Goal: Task Accomplishment & Management: Manage account settings

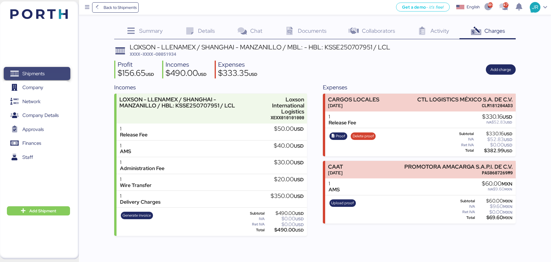
click at [35, 71] on span "Shipments" at bounding box center [33, 73] width 22 height 8
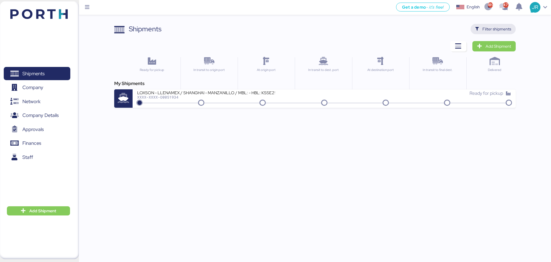
click at [496, 28] on span "Filter shipments" at bounding box center [496, 29] width 29 height 7
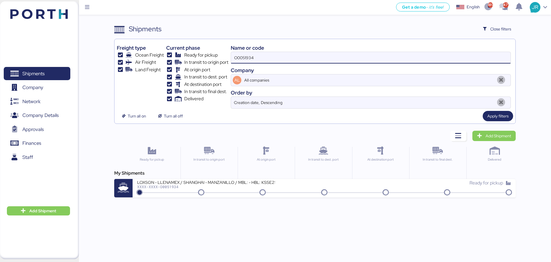
drag, startPoint x: 262, startPoint y: 55, endPoint x: 167, endPoint y: 55, distance: 95.3
click at [168, 55] on div "Freight type Ocean Freight Air Freight Land Freight Current phase Ready for pic…" at bounding box center [315, 74] width 396 height 67
paste input "69"
type input "O0051969"
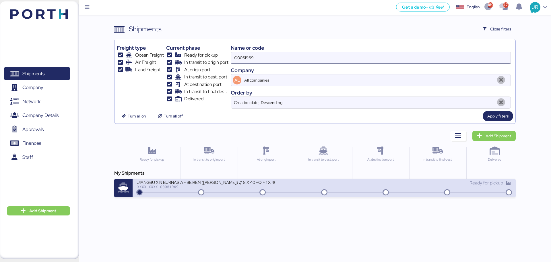
click at [162, 183] on div "JIANGSU XIN BURNASIA - BEIREN ([PERSON_NAME]) // 8 X 40HQ + 1 X 40FR // SHANGHA…" at bounding box center [206, 181] width 138 height 5
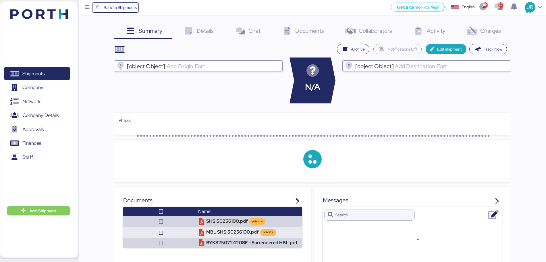
click at [478, 31] on icon at bounding box center [471, 31] width 12 height 8
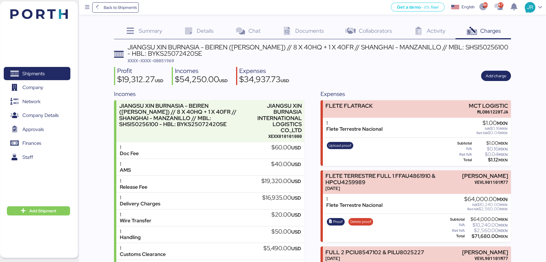
click at [168, 60] on span "XXXX-XXXX-O0051969" at bounding box center [150, 61] width 46 height 6
copy span "O0051969"
click at [372, 69] on div "Profit $19,312.27 USD Incomes $54,250.00 USD Expenses $34,937.73 USD Add charge" at bounding box center [312, 76] width 397 height 18
click at [492, 77] on span "Add charge" at bounding box center [495, 75] width 21 height 7
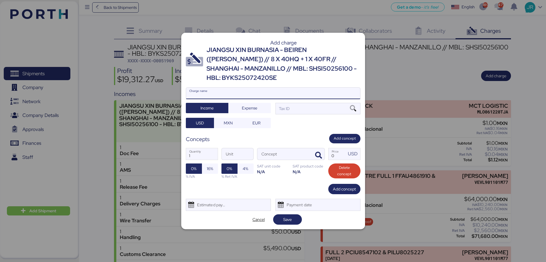
click at [229, 93] on input "Charge name" at bounding box center [273, 93] width 174 height 11
type input "DEMORAS"
click at [243, 104] on span "Expense" at bounding box center [249, 107] width 15 height 7
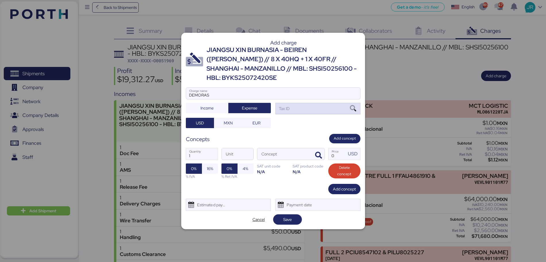
click at [354, 105] on icon at bounding box center [353, 108] width 10 height 6
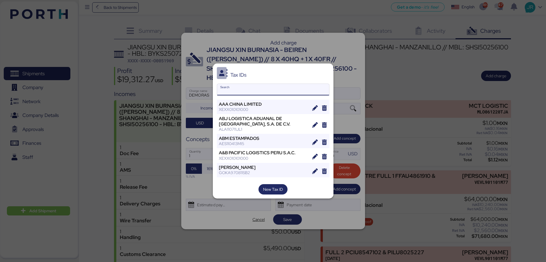
click at [230, 91] on input "Search" at bounding box center [273, 89] width 112 height 11
click at [239, 222] on div at bounding box center [273, 131] width 546 height 262
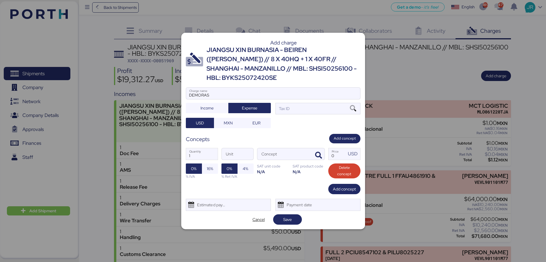
click at [235, 245] on div at bounding box center [273, 131] width 546 height 262
click at [256, 216] on span "Cancel" at bounding box center [258, 219] width 12 height 7
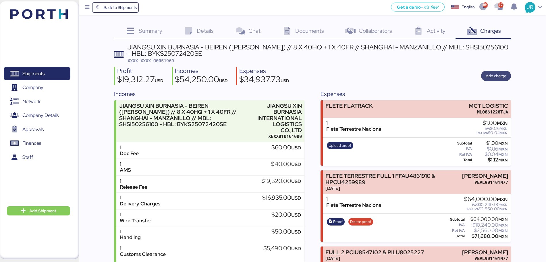
click at [492, 73] on span "Add charge" at bounding box center [495, 75] width 21 height 7
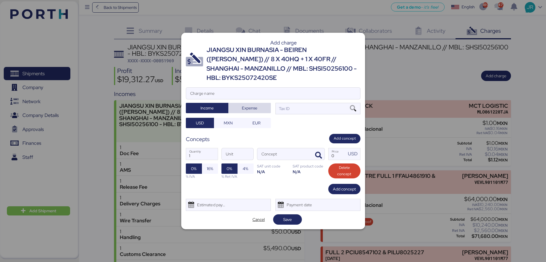
click at [245, 104] on span "Expense" at bounding box center [249, 107] width 15 height 7
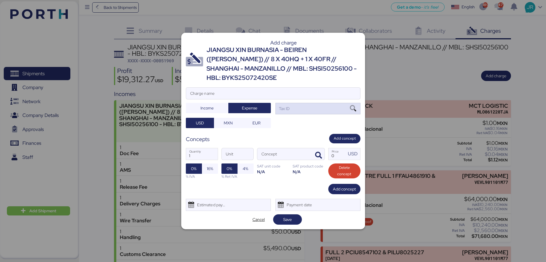
click at [352, 105] on icon at bounding box center [353, 108] width 10 height 6
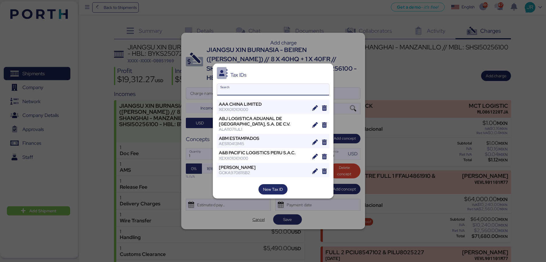
click at [252, 90] on input "Search" at bounding box center [273, 89] width 112 height 11
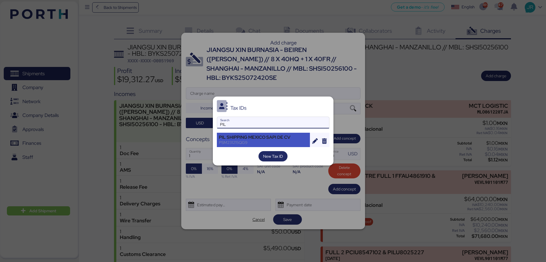
type input "PIL"
click at [251, 135] on div "PIL SHIPPING MEXICO SAPI DE CV" at bounding box center [263, 137] width 89 height 5
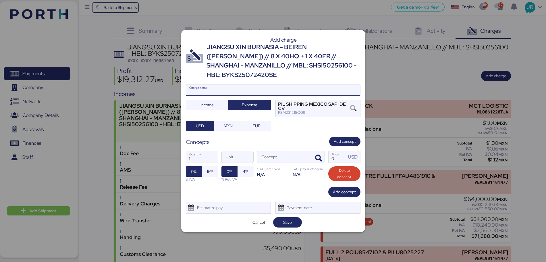
click at [242, 84] on input "Charge name" at bounding box center [273, 89] width 174 height 11
type input "DEMORAS"
click at [318, 155] on icon "button" at bounding box center [318, 158] width 7 height 7
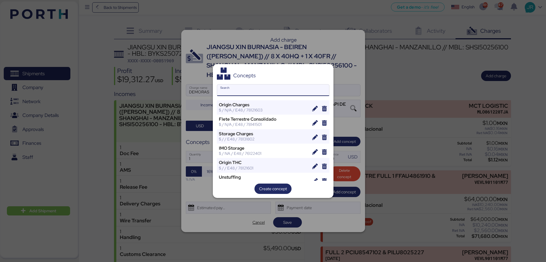
click at [238, 88] on input "Search" at bounding box center [273, 89] width 112 height 11
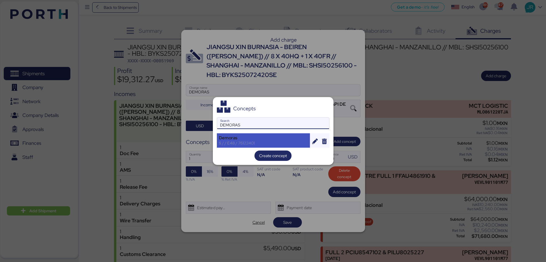
type input "DEMORAS"
click at [244, 138] on div "Demoras" at bounding box center [263, 137] width 89 height 5
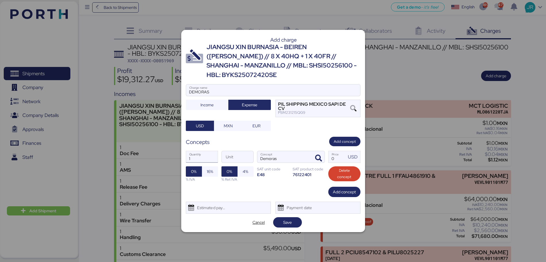
click at [203, 151] on input "1" at bounding box center [202, 156] width 32 height 11
type input "3"
click at [333, 152] on input "Price USD" at bounding box center [337, 156] width 18 height 11
type input "193"
click at [209, 202] on div "Estimated payment date" at bounding box center [210, 207] width 34 height 11
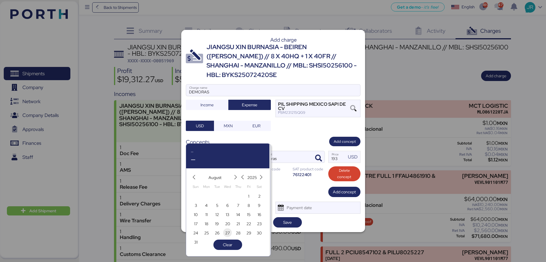
click at [227, 233] on span "27" at bounding box center [227, 232] width 5 height 7
type input "[DATE]"
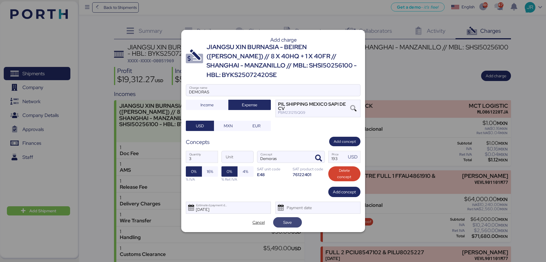
click at [287, 219] on span "Save" at bounding box center [287, 222] width 9 height 7
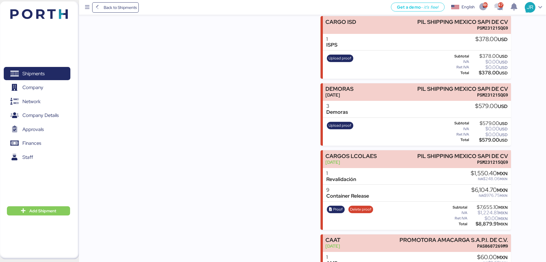
scroll to position [502, 0]
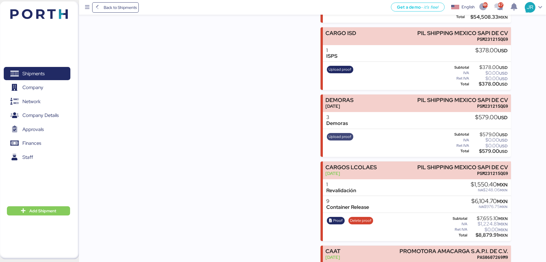
click at [339, 140] on span "Upload proof" at bounding box center [339, 136] width 23 height 6
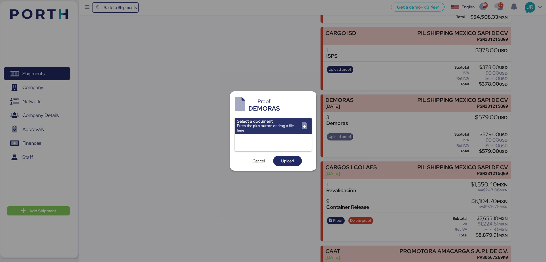
scroll to position [0, 0]
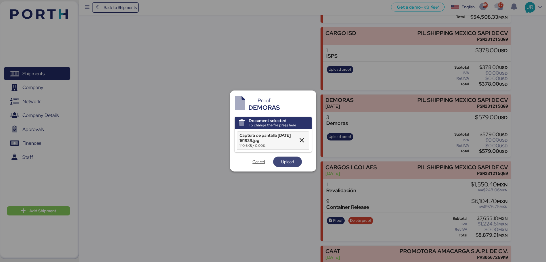
click at [283, 162] on span "Upload" at bounding box center [287, 161] width 13 height 7
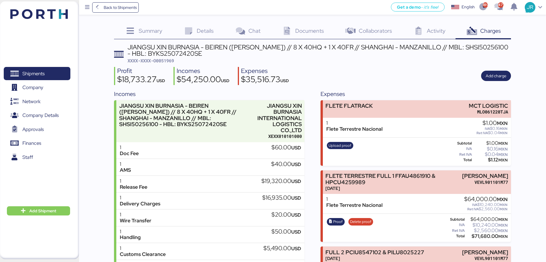
click at [161, 62] on span "XXXX-XXXX-O0051969" at bounding box center [150, 61] width 46 height 6
copy span "O0051969"
click at [35, 75] on span "Shipments" at bounding box center [33, 73] width 22 height 8
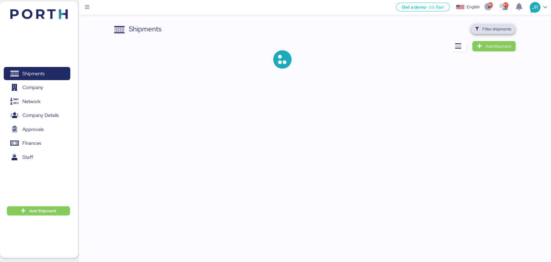
drag, startPoint x: 484, startPoint y: 30, endPoint x: 467, endPoint y: 32, distance: 17.3
click at [484, 30] on span "Filter shipments" at bounding box center [496, 29] width 29 height 7
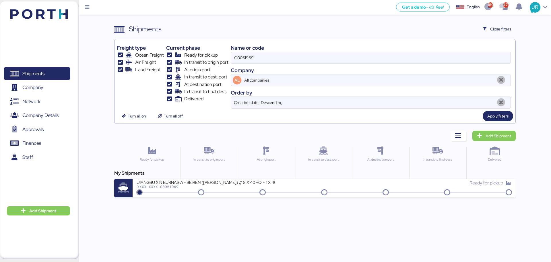
drag, startPoint x: 262, startPoint y: 60, endPoint x: 129, endPoint y: 59, distance: 132.6
click at [139, 60] on div "Freight type Ocean Freight Air Freight Land Freight Current phase Ready for pic…" at bounding box center [315, 74] width 396 height 67
paste input "25"
type input "O0051925"
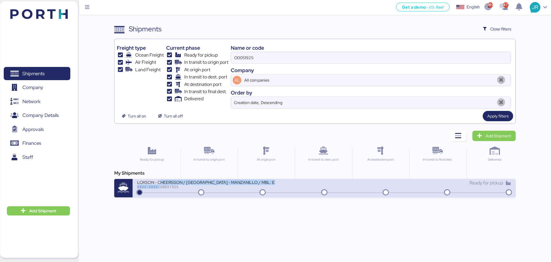
click at [159, 184] on div "LOXSON - CHEERSSON / [GEOGRAPHIC_DATA] - MANZANILLO / MBL: ESLCHNSHG039932A - H…" at bounding box center [206, 183] width 138 height 9
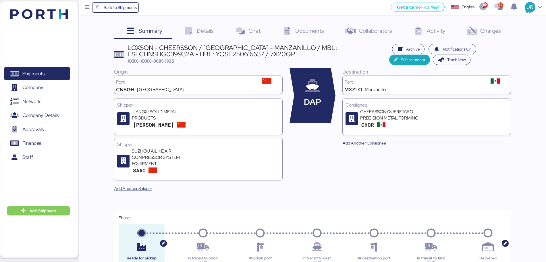
click at [499, 30] on span "Charges" at bounding box center [490, 30] width 21 height 7
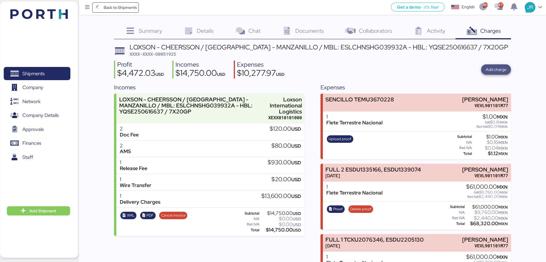
click at [494, 68] on span "Add charge" at bounding box center [495, 69] width 21 height 7
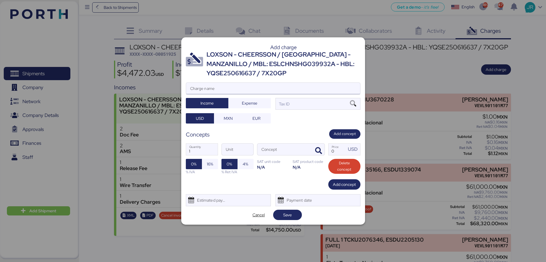
click at [196, 87] on input "Charge name" at bounding box center [273, 88] width 174 height 11
type input "T"
type input "DEMORAS"
drag, startPoint x: 254, startPoint y: 104, endPoint x: 304, endPoint y: 105, distance: 50.2
click at [255, 105] on span "Expense" at bounding box center [249, 103] width 15 height 7
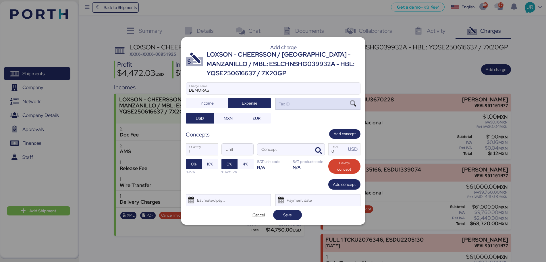
click at [349, 106] on icon at bounding box center [353, 103] width 10 height 6
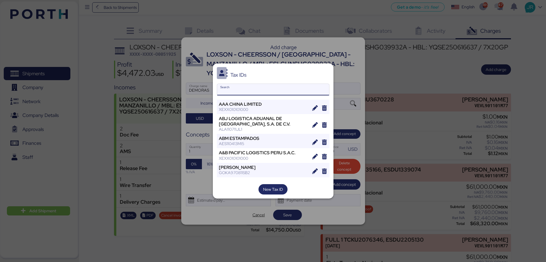
click at [244, 88] on input "Search" at bounding box center [273, 89] width 112 height 11
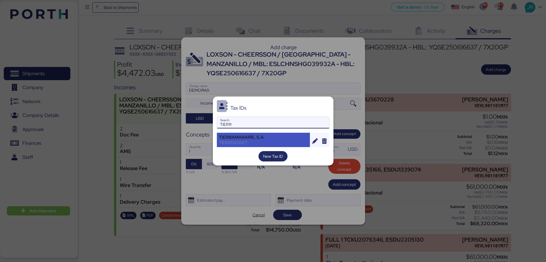
type input "TIERR"
click at [253, 139] on div "TIERRAMARAIRE, S.A." at bounding box center [263, 137] width 89 height 5
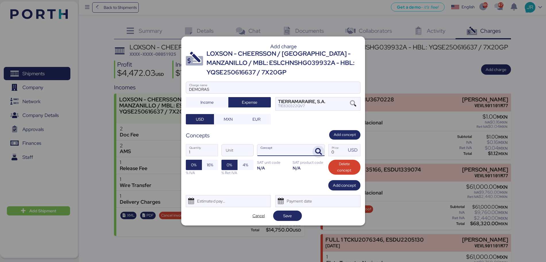
click at [317, 151] on icon "button" at bounding box center [318, 151] width 7 height 7
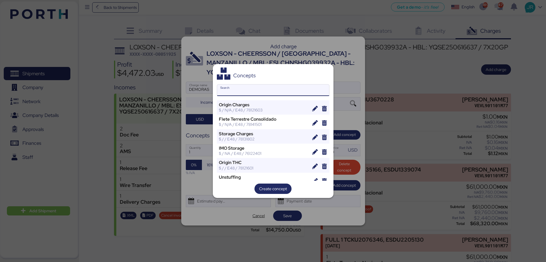
click at [251, 90] on input "Search" at bounding box center [273, 89] width 112 height 11
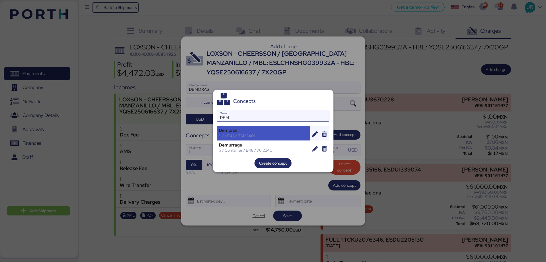
type input "DEM"
click at [250, 136] on div "$ / / E48 / 76122401" at bounding box center [263, 135] width 89 height 5
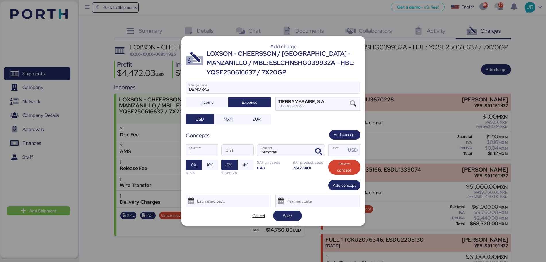
click at [329, 152] on input "Price USD" at bounding box center [337, 149] width 18 height 11
type input "2800"
click at [212, 163] on span "16%" at bounding box center [210, 164] width 6 height 7
click at [218, 200] on div "Estimated payment date" at bounding box center [210, 200] width 34 height 11
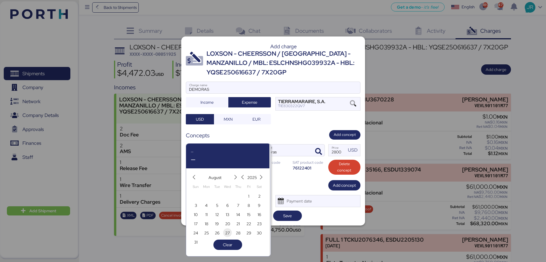
click at [227, 234] on span "27" at bounding box center [227, 232] width 5 height 7
type input "[DATE]"
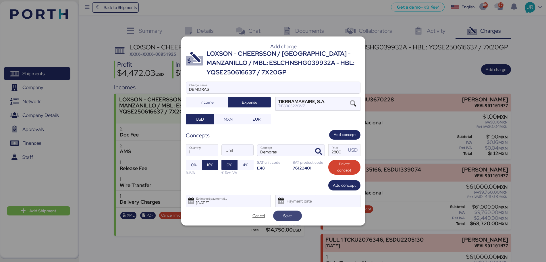
click at [284, 216] on span "Save" at bounding box center [287, 215] width 9 height 7
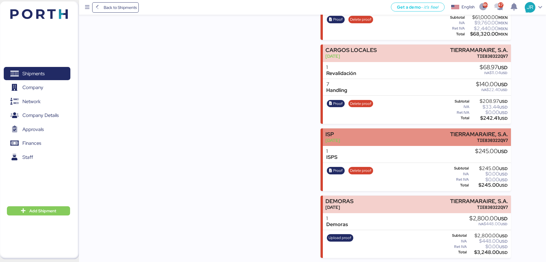
scroll to position [409, 0]
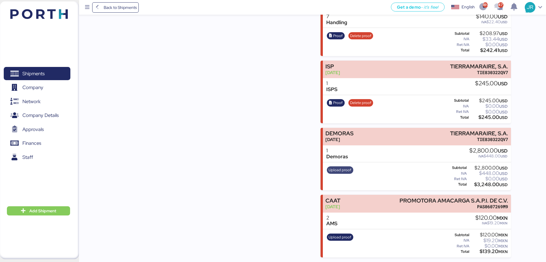
click at [336, 170] on span "Upload proof" at bounding box center [339, 170] width 23 height 6
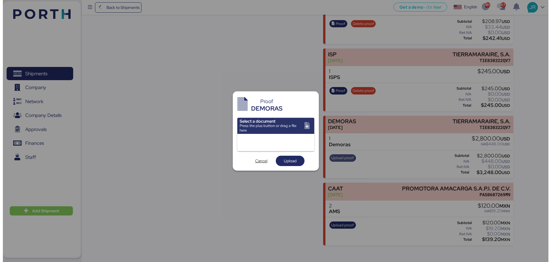
scroll to position [0, 0]
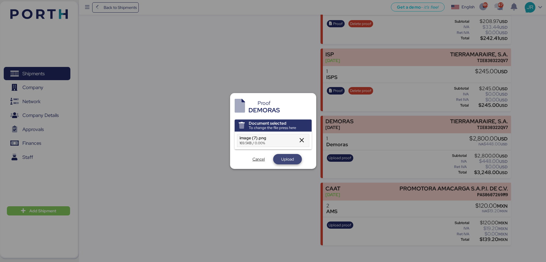
click at [288, 158] on span "Upload" at bounding box center [287, 159] width 13 height 7
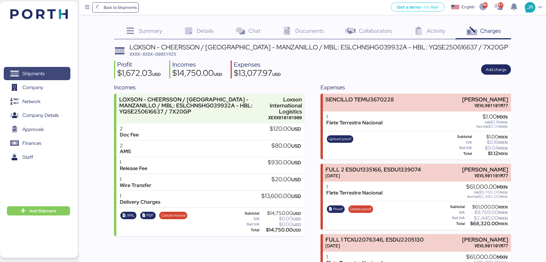
click at [57, 72] on span "Shipments" at bounding box center [37, 73] width 62 height 8
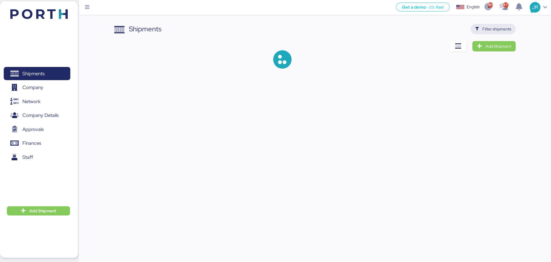
click at [482, 30] on span "Filter shipments" at bounding box center [493, 29] width 36 height 8
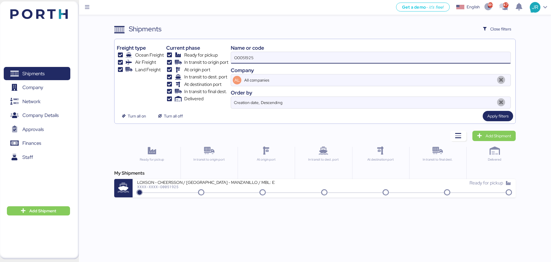
drag, startPoint x: 253, startPoint y: 58, endPoint x: 164, endPoint y: 58, distance: 89.2
click at [165, 58] on div "Freight type Ocean Freight Air Freight Land Freight Current phase Ready for pic…" at bounding box center [315, 74] width 396 height 67
paste input "6"
type input "O0051965"
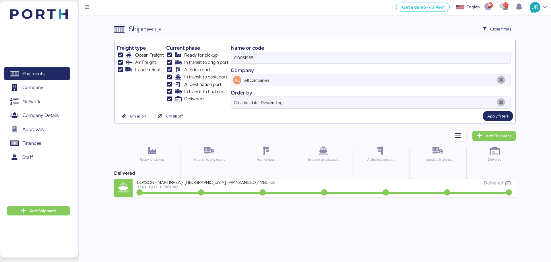
click at [169, 188] on div "XXXX-XXXX-O0051965" at bounding box center [206, 187] width 138 height 4
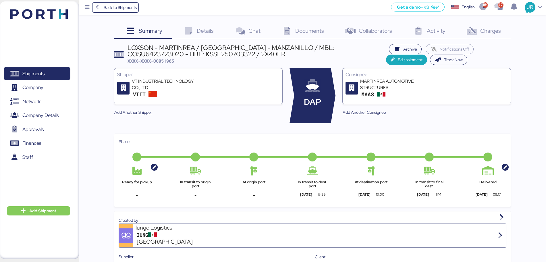
click at [472, 30] on icon at bounding box center [471, 31] width 12 height 8
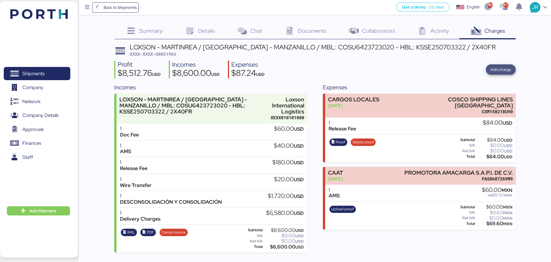
click at [508, 68] on span "Add charge" at bounding box center [500, 69] width 21 height 7
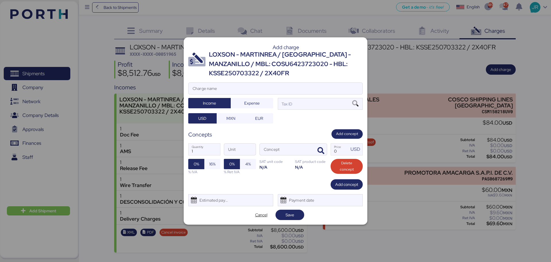
click at [211, 97] on div at bounding box center [276, 97] width 174 height 6
click at [211, 94] on input "Charge name" at bounding box center [276, 88] width 174 height 11
click at [211, 88] on input "Charge name" at bounding box center [276, 88] width 174 height 11
type input "FLETE TERRESTRE"
click at [249, 105] on span "Expense" at bounding box center [251, 103] width 15 height 7
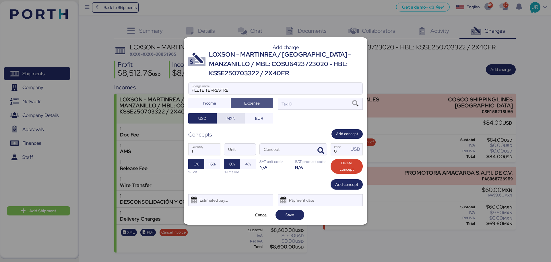
click at [231, 120] on span "MXN" at bounding box center [230, 118] width 9 height 7
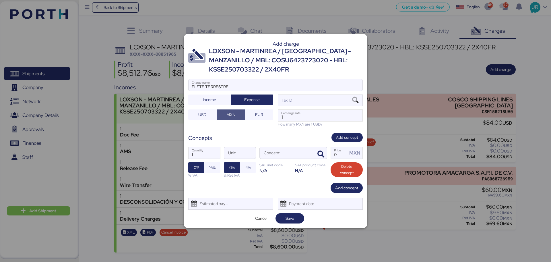
click at [315, 119] on input "1" at bounding box center [320, 115] width 84 height 11
paste input "18.6913"
type input "1"
paste input "18.6913"
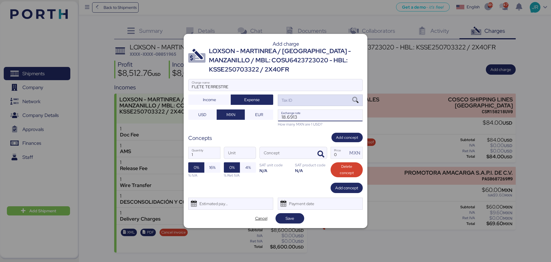
type input "18.6913"
click at [356, 102] on icon at bounding box center [355, 100] width 10 height 6
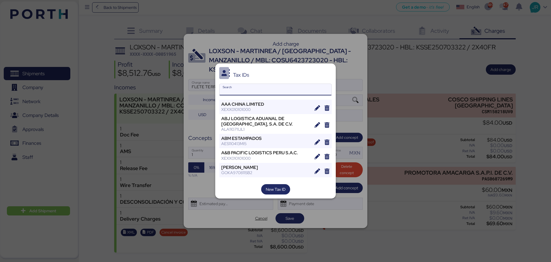
click at [240, 91] on input "Search" at bounding box center [276, 89] width 112 height 11
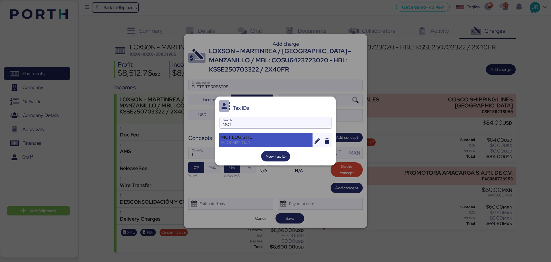
type input "MCT"
click at [233, 138] on div "MCT LOGISTIC" at bounding box center [265, 137] width 89 height 5
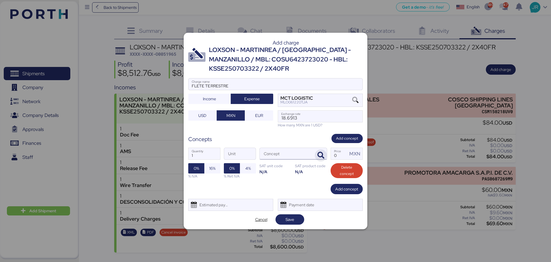
click at [318, 155] on icon "button" at bounding box center [320, 155] width 7 height 7
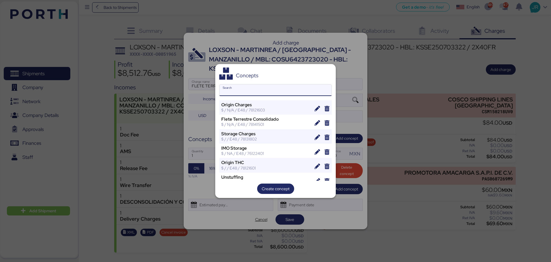
click at [256, 93] on input "Search" at bounding box center [276, 89] width 112 height 11
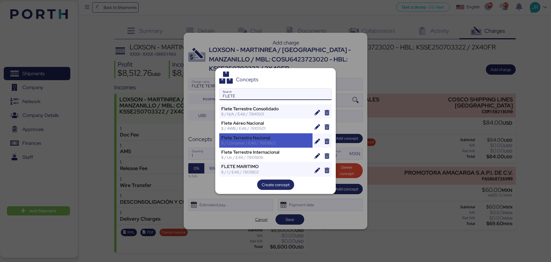
type input "FLETE"
click at [263, 141] on div "$ / Container / E48 / 78101802" at bounding box center [265, 142] width 89 height 5
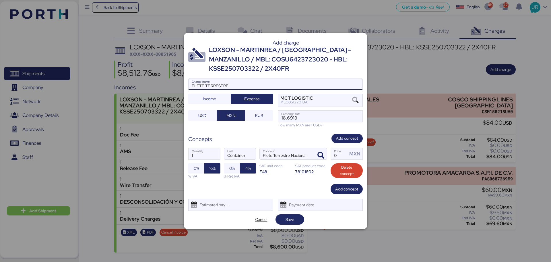
click at [239, 84] on input "FLETE TERRESTRE" at bounding box center [276, 83] width 174 height 11
paste input "TRLU6014312"
type input "FLETE TERRESTRE TRLU6014312"
drag, startPoint x: 335, startPoint y: 154, endPoint x: 339, endPoint y: 148, distance: 6.8
click at [336, 153] on input "Price MXN" at bounding box center [339, 153] width 17 height 11
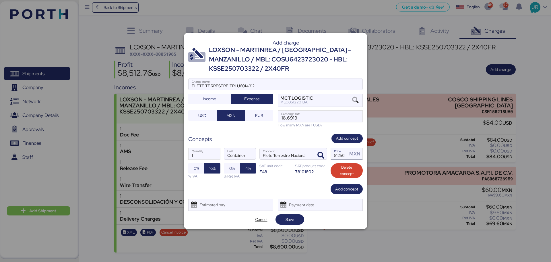
scroll to position [0, 1]
type input "81250"
click at [232, 166] on span "0%" at bounding box center [231, 168] width 5 height 7
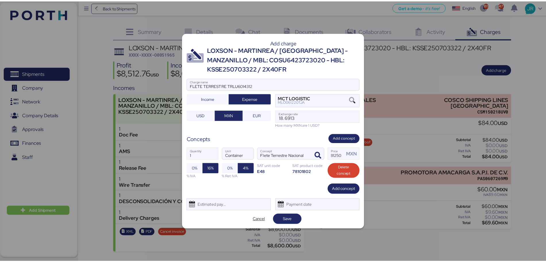
scroll to position [0, 0]
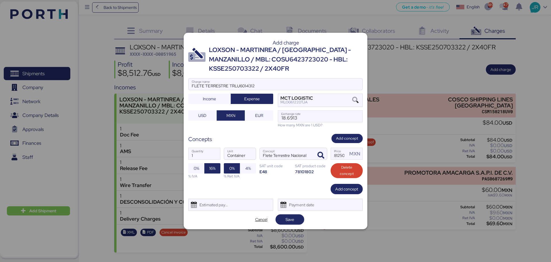
click at [216, 211] on div "Add charge LOXSON - MARTINREA / [GEOGRAPHIC_DATA] - MANZANILLO / MBL: COSU64237…" at bounding box center [276, 131] width 184 height 196
click at [222, 203] on div "Estimated payment date" at bounding box center [212, 204] width 34 height 11
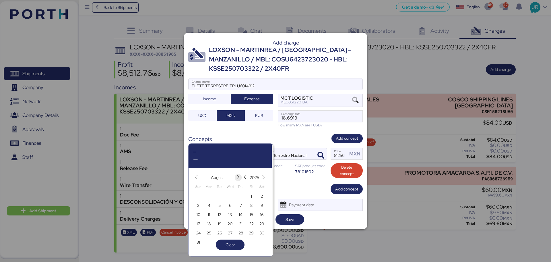
click at [238, 176] on icon "button" at bounding box center [238, 177] width 5 height 5
click at [230, 203] on span "10" at bounding box center [230, 205] width 4 height 7
type input "[DATE]"
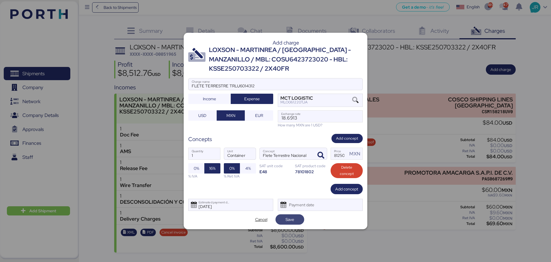
click at [287, 221] on span "Save" at bounding box center [290, 219] width 9 height 7
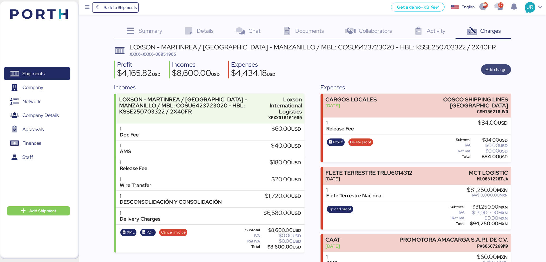
click at [490, 68] on span "Add charge" at bounding box center [495, 69] width 21 height 7
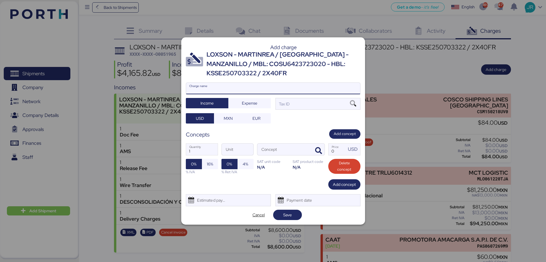
click at [232, 84] on input "Charge name" at bounding box center [273, 88] width 174 height 11
paste input "TRIU0743164"
type input "FLETE TERRESTRE TRIU0743164"
drag, startPoint x: 246, startPoint y: 104, endPoint x: 226, endPoint y: 122, distance: 27.1
click at [246, 105] on span "Expense" at bounding box center [249, 103] width 15 height 7
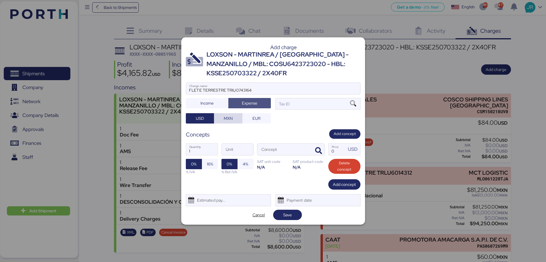
click at [225, 123] on span "MXN" at bounding box center [228, 118] width 28 height 10
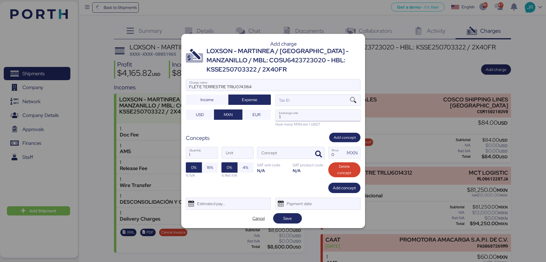
click at [303, 112] on input "1" at bounding box center [317, 115] width 84 height 11
paste input "18.6913"
type input "18.6913"
click at [319, 157] on icon "button" at bounding box center [318, 154] width 7 height 7
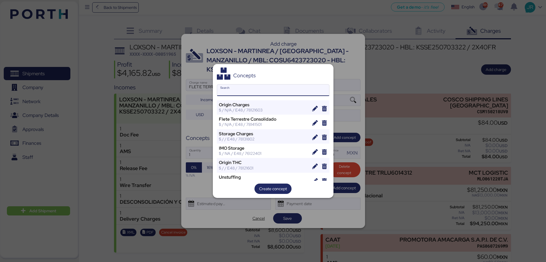
click at [244, 88] on input "Search" at bounding box center [273, 89] width 112 height 11
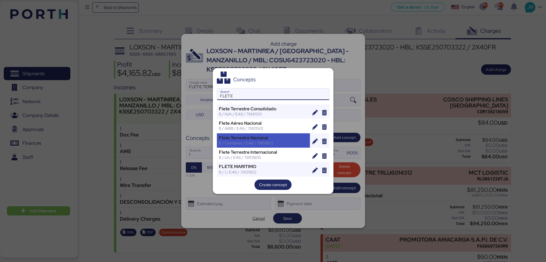
type input "FLETE"
click at [253, 139] on div "Flete Terrestre Nacional" at bounding box center [263, 137] width 89 height 5
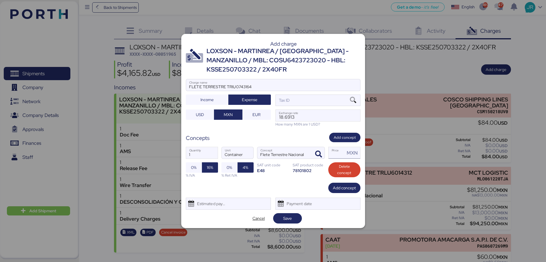
click at [335, 153] on input "Price MXN" at bounding box center [336, 152] width 17 height 11
type input "73250"
click at [350, 96] on div at bounding box center [273, 94] width 174 height 6
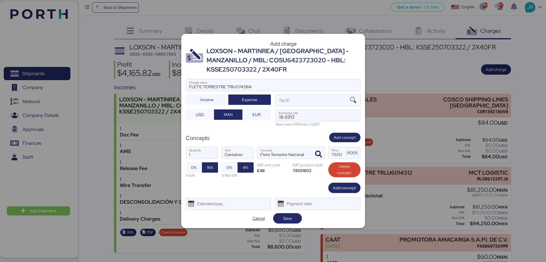
click at [350, 91] on input "FLETE TERRESTRE TRIU0743164" at bounding box center [273, 84] width 174 height 11
click at [352, 100] on icon at bounding box center [353, 100] width 10 height 6
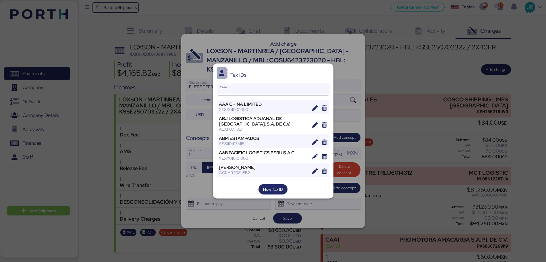
click at [241, 91] on input "Search" at bounding box center [273, 89] width 112 height 11
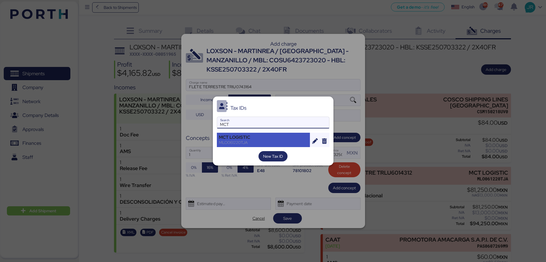
type input "MCT"
click at [241, 137] on div "MCT LOGISTIC" at bounding box center [263, 137] width 89 height 5
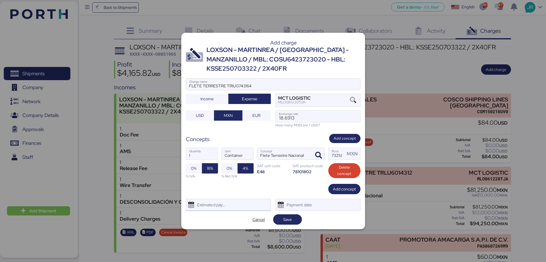
click at [216, 202] on div "Estimated payment date" at bounding box center [210, 204] width 34 height 11
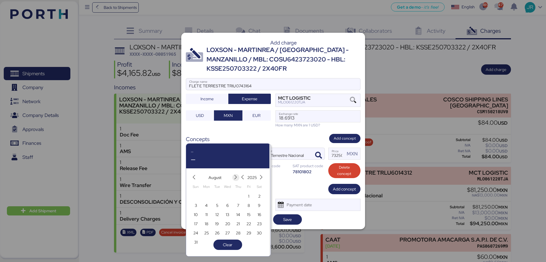
click at [234, 176] on icon "button" at bounding box center [235, 177] width 5 height 5
click at [226, 203] on span "10" at bounding box center [228, 205] width 4 height 7
type input "[DATE]"
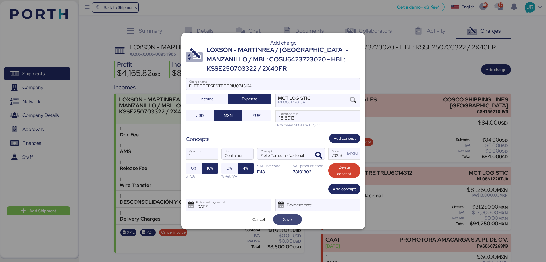
click at [293, 218] on span "Save" at bounding box center [287, 219] width 20 height 8
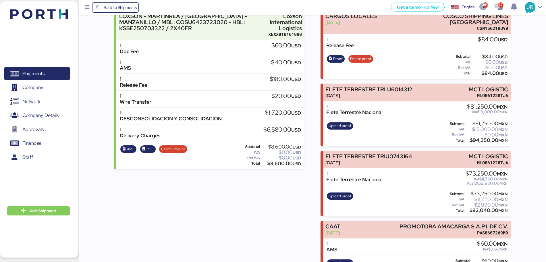
scroll to position [103, 0]
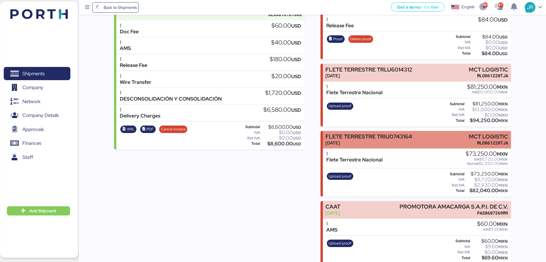
click at [402, 133] on div "FLETE TERRESTRE TRIU0743164" at bounding box center [368, 136] width 87 height 6
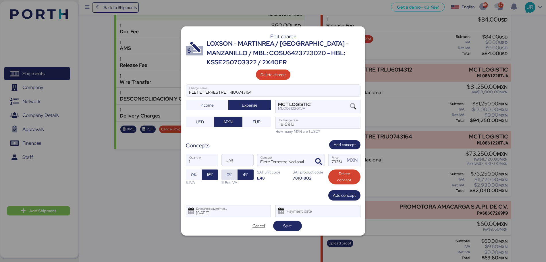
click at [232, 174] on span "0%" at bounding box center [228, 174] width 5 height 7
click at [284, 225] on span "Save" at bounding box center [287, 225] width 9 height 7
